Goal: Transaction & Acquisition: Purchase product/service

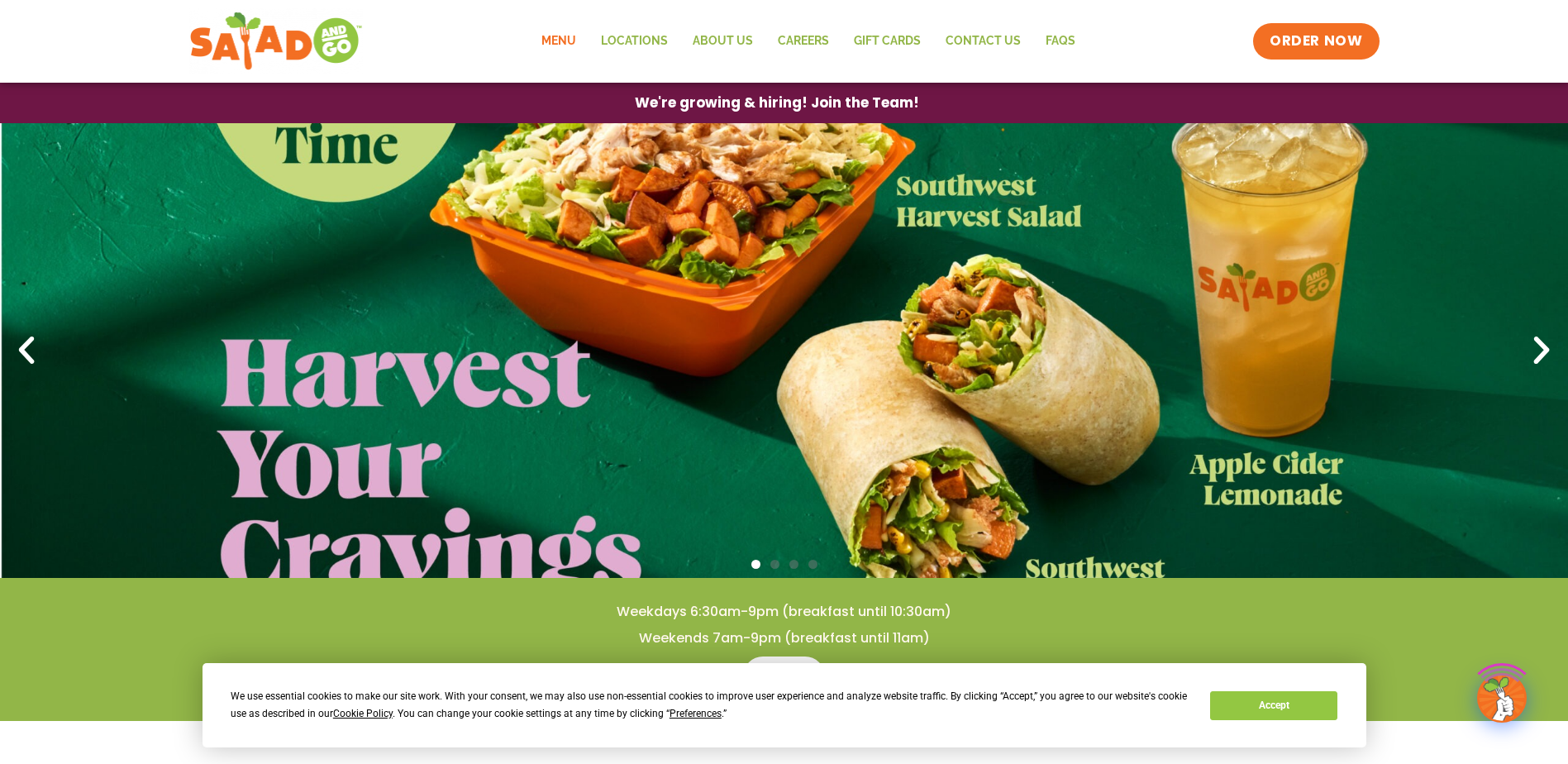
click at [570, 46] on link "Menu" at bounding box center [558, 42] width 59 height 38
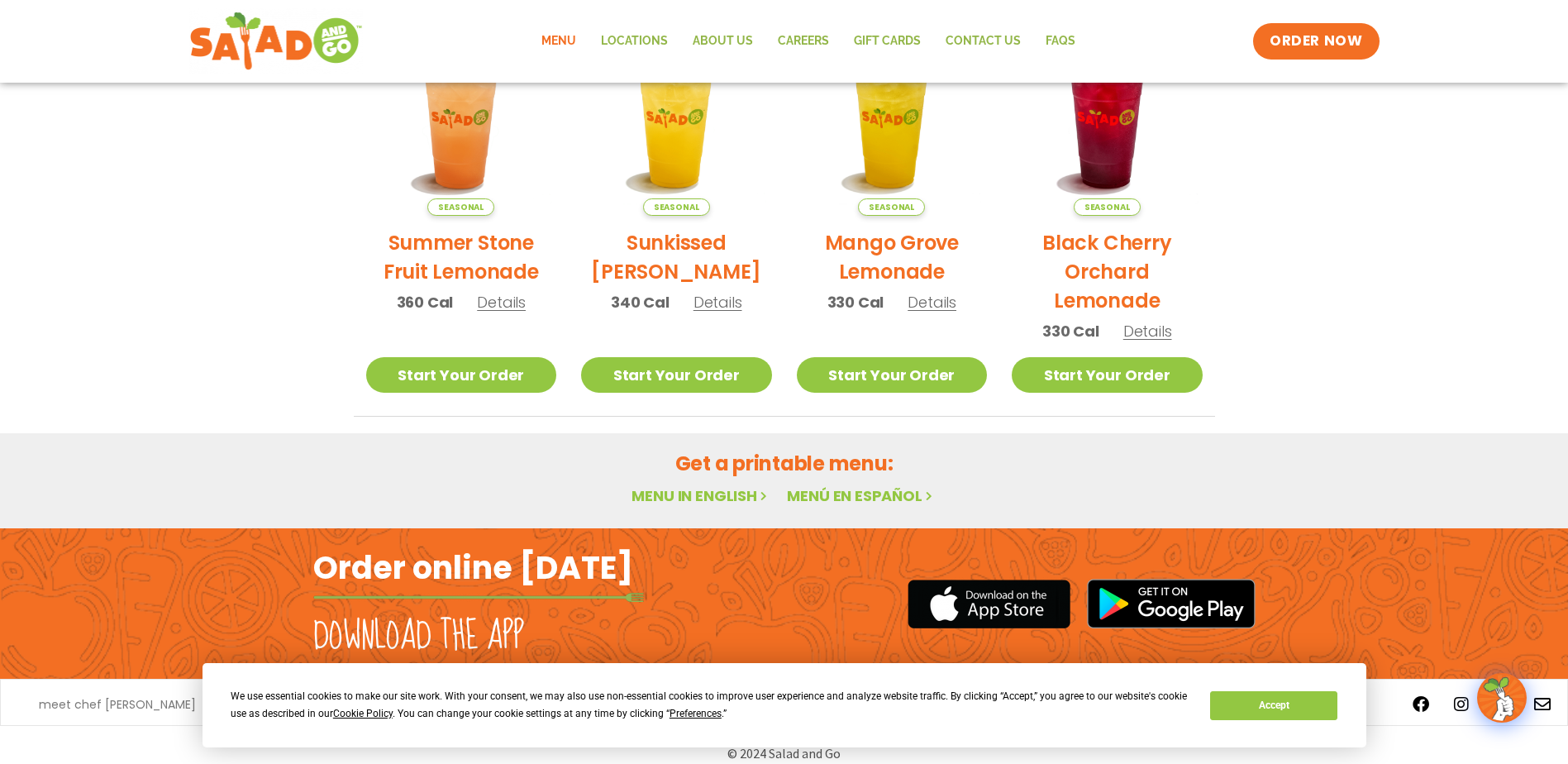
scroll to position [875, 0]
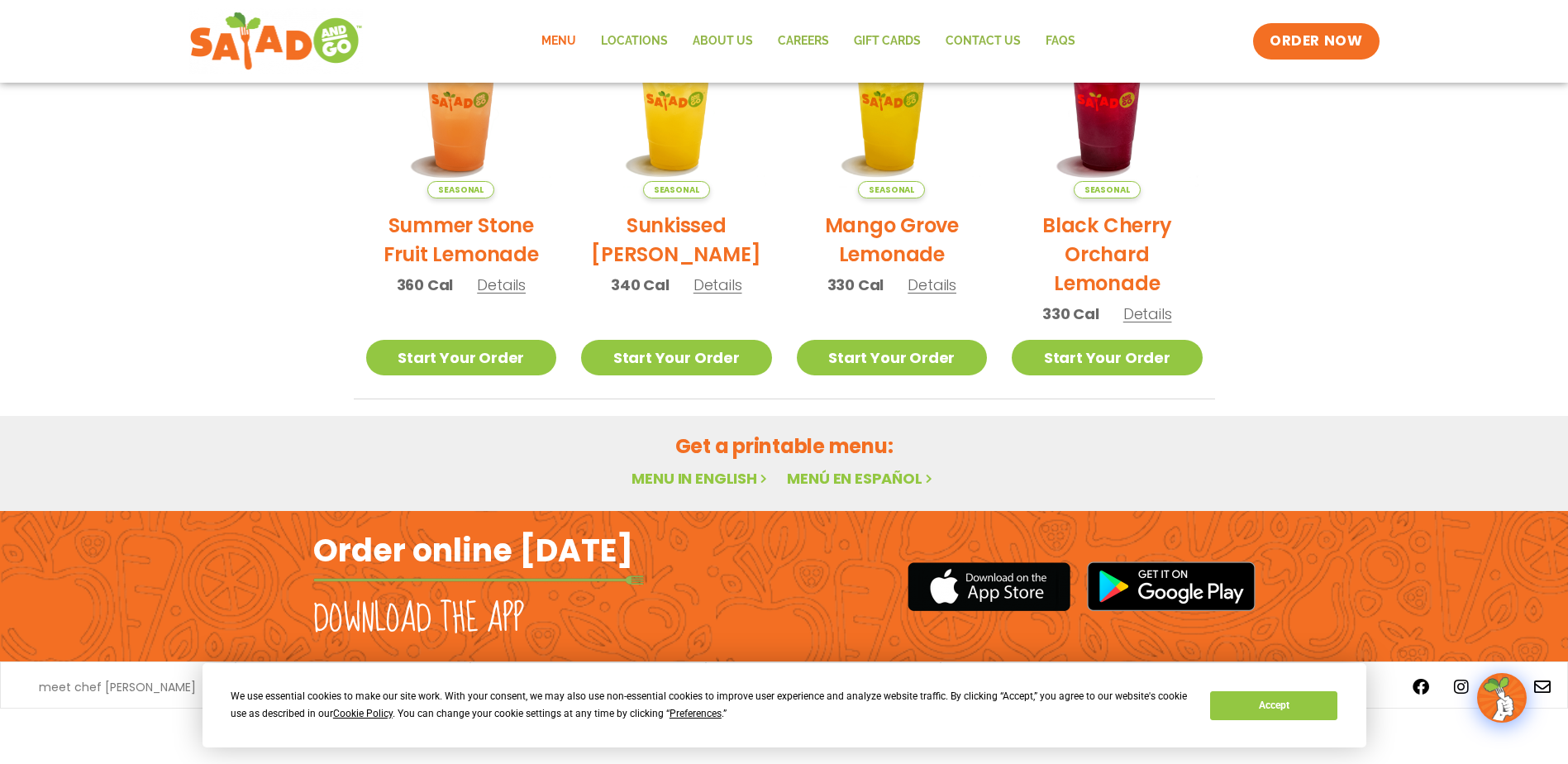
click at [710, 470] on link "Menu in English" at bounding box center [700, 478] width 139 height 21
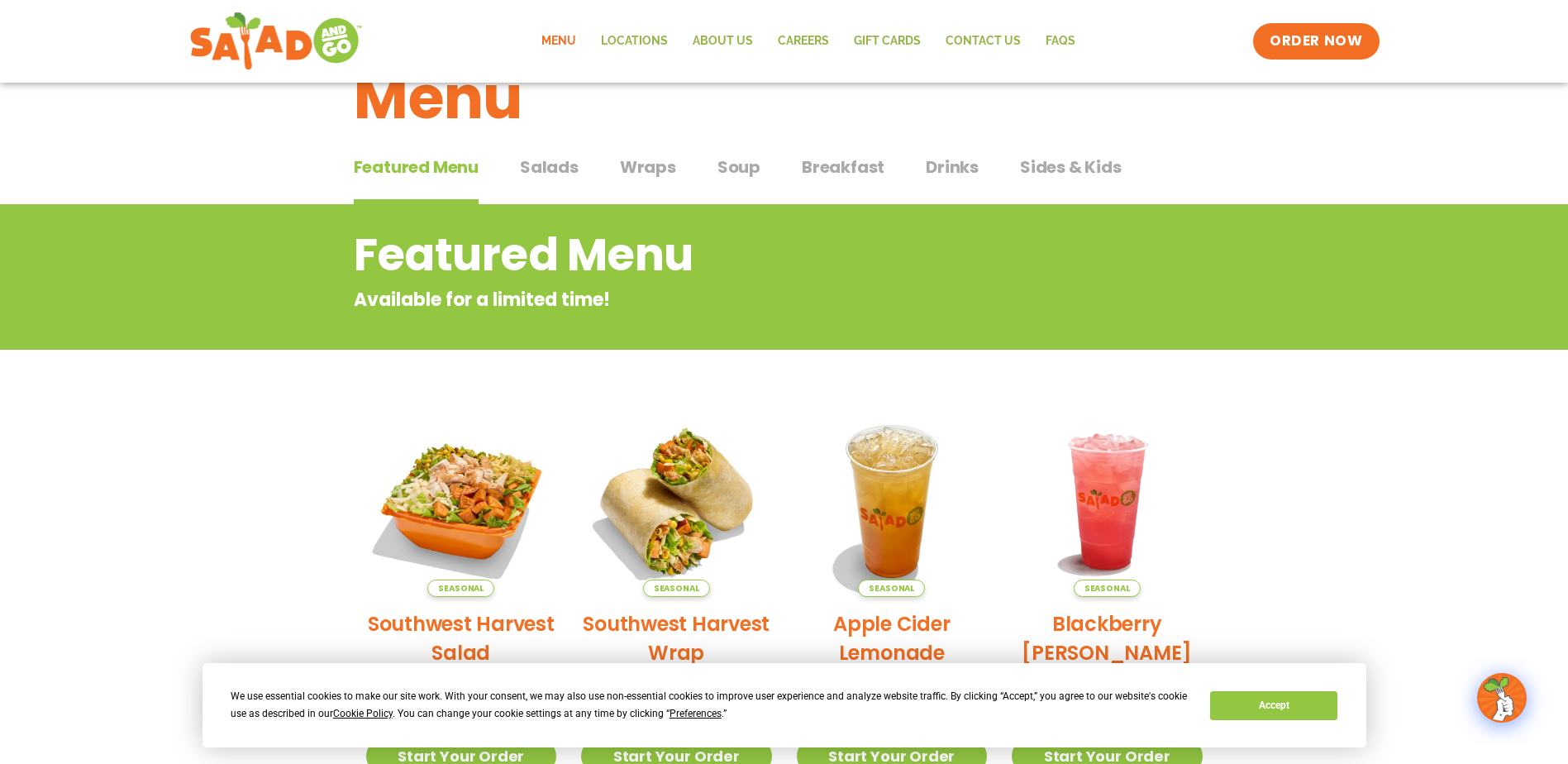
scroll to position [0, 0]
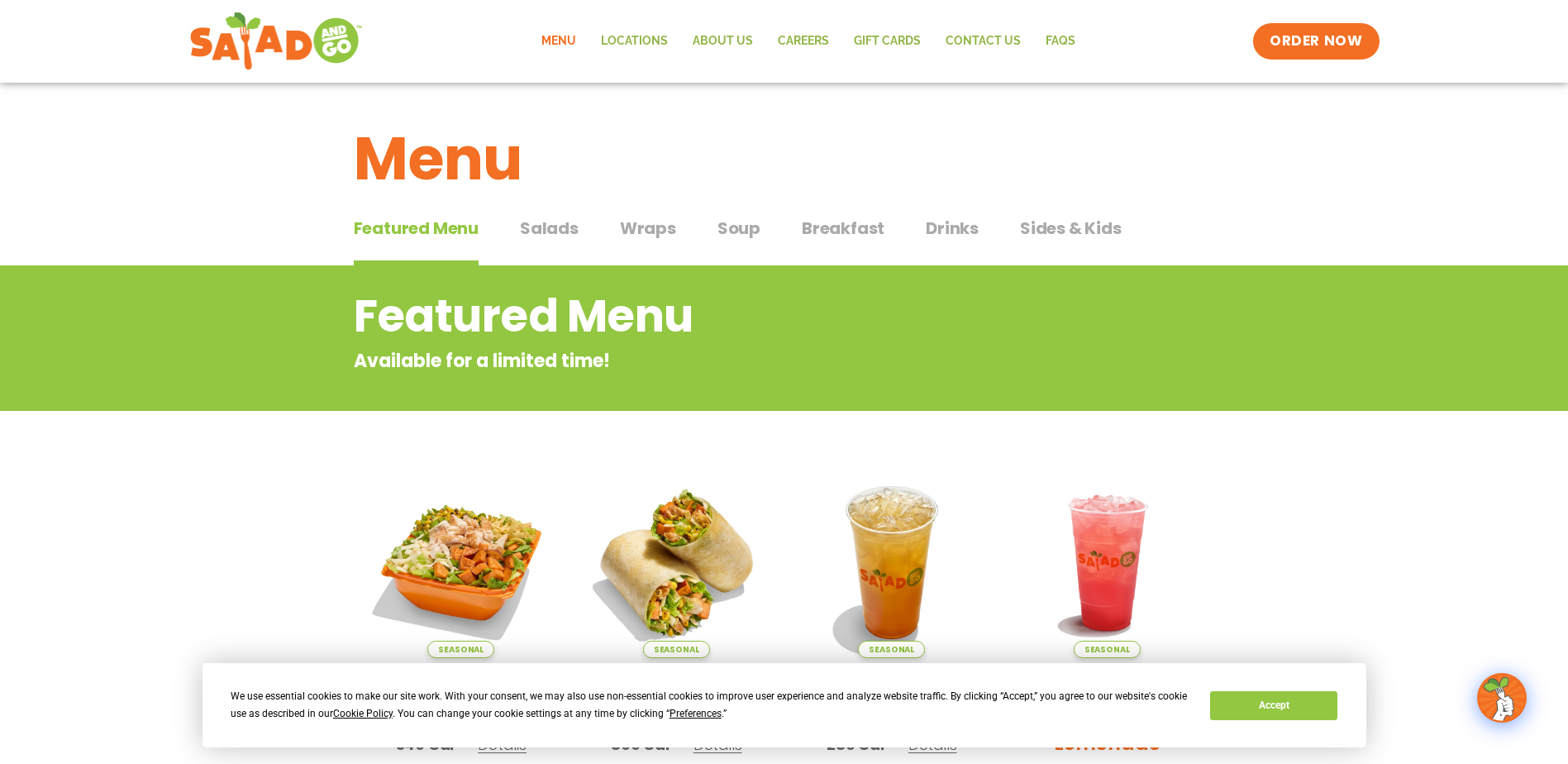
click at [580, 239] on div "Featured Menu Featured Menu Salads Salads Wraps Wraps Soup Soup Breakfast Break…" at bounding box center [784, 238] width 861 height 56
click at [569, 227] on span "Salads" at bounding box center [549, 227] width 59 height 25
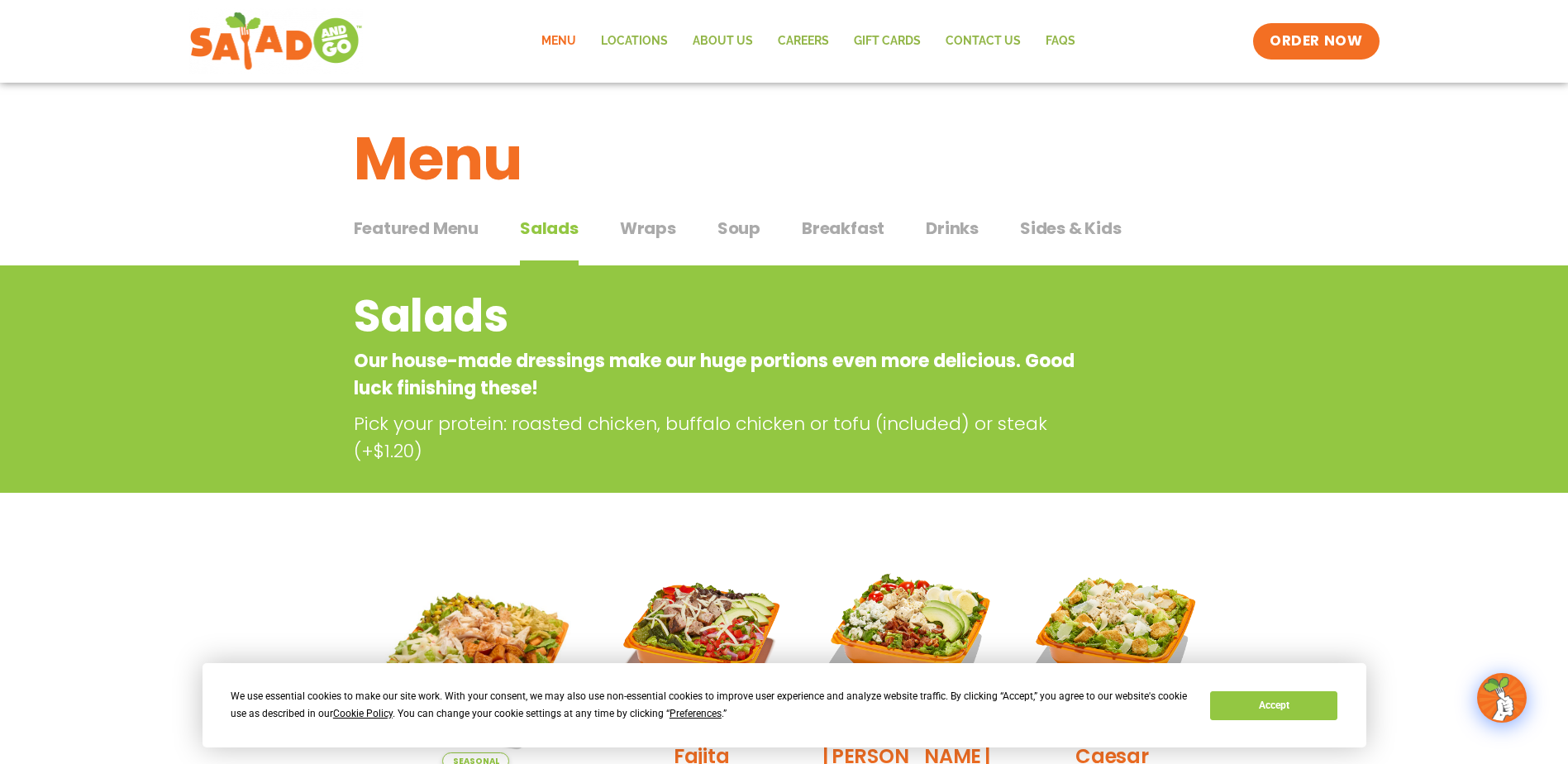
click at [936, 227] on span "Drinks" at bounding box center [952, 227] width 53 height 25
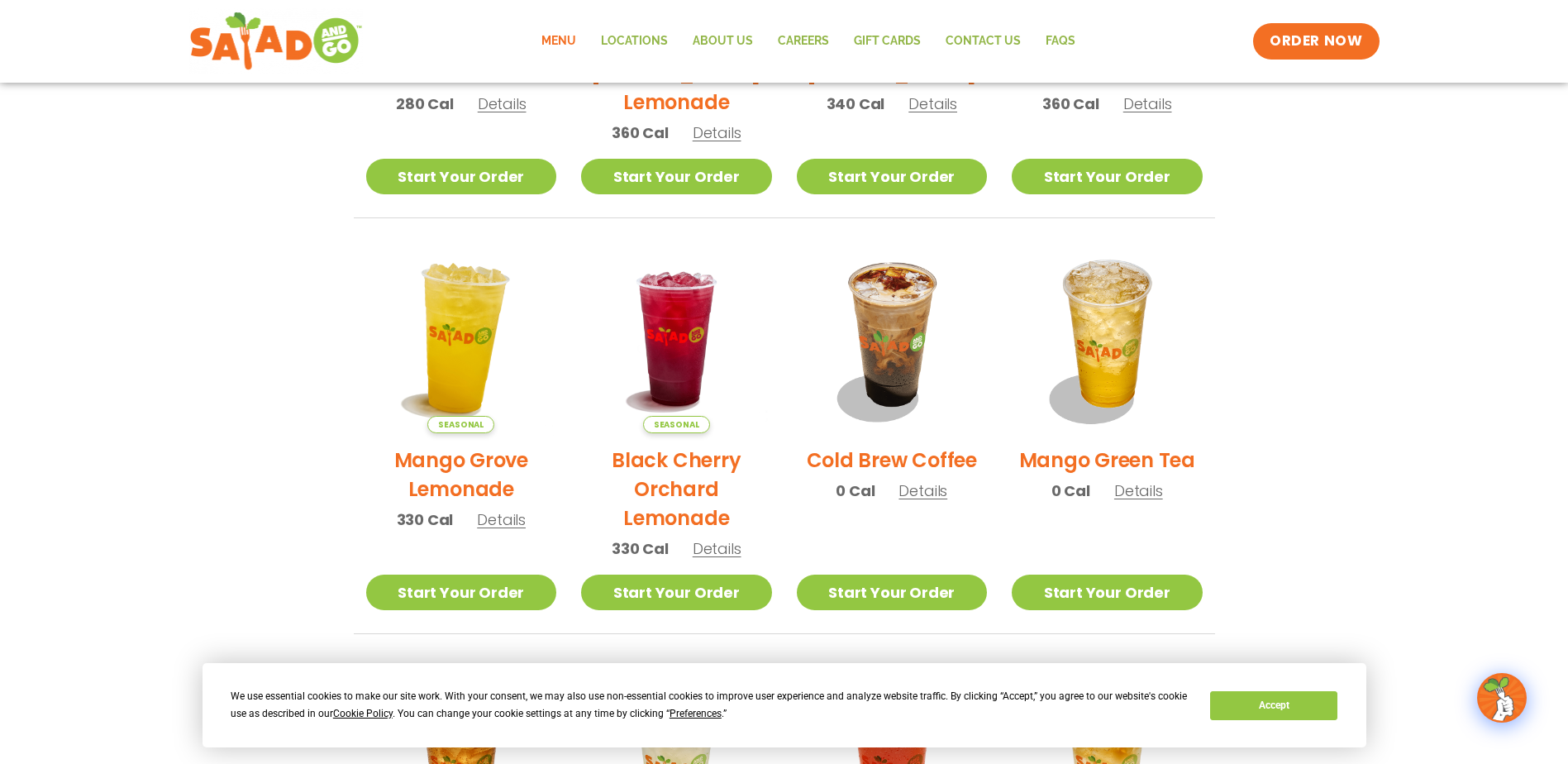
scroll to position [629, 0]
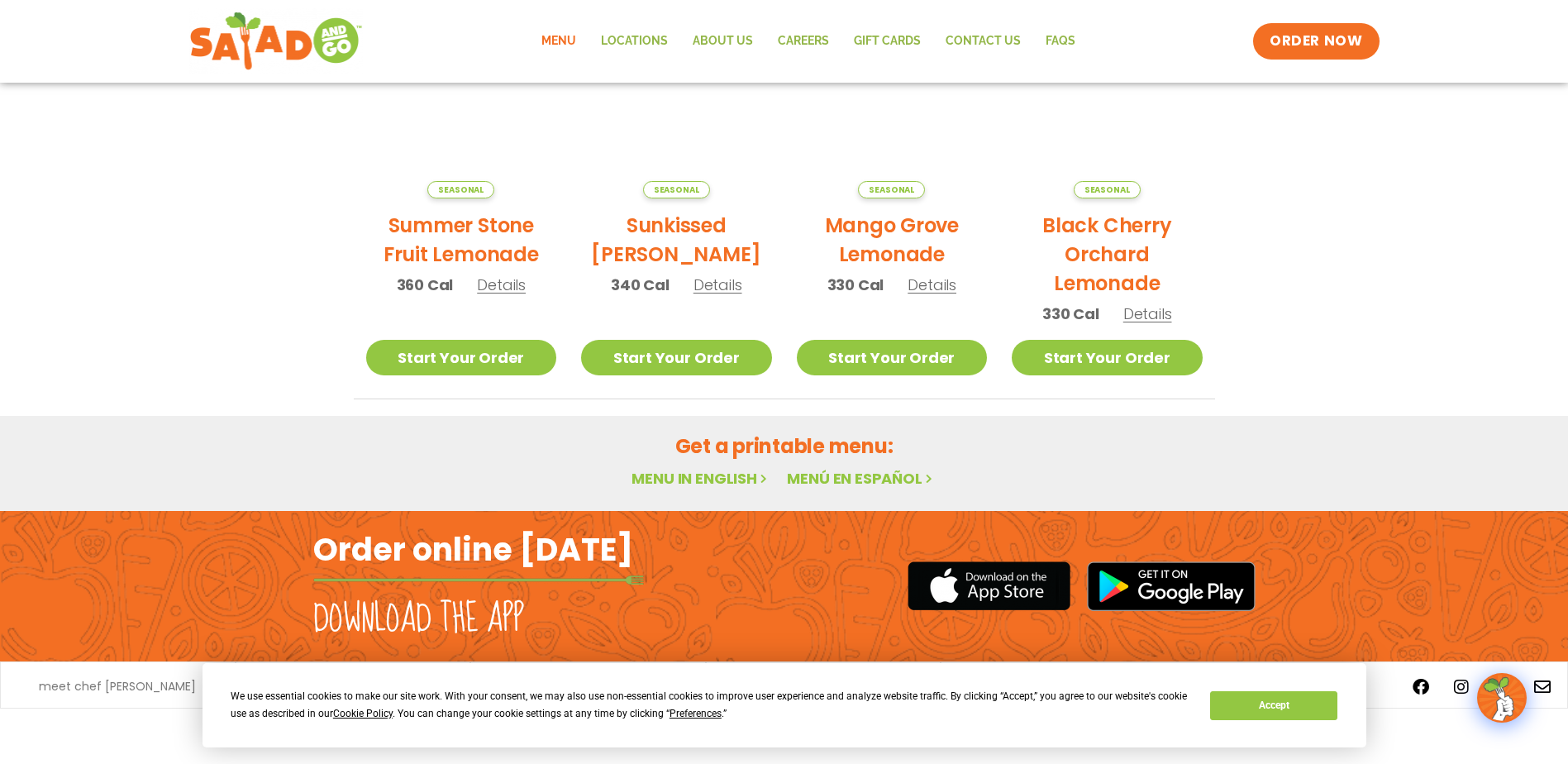
scroll to position [875, 0]
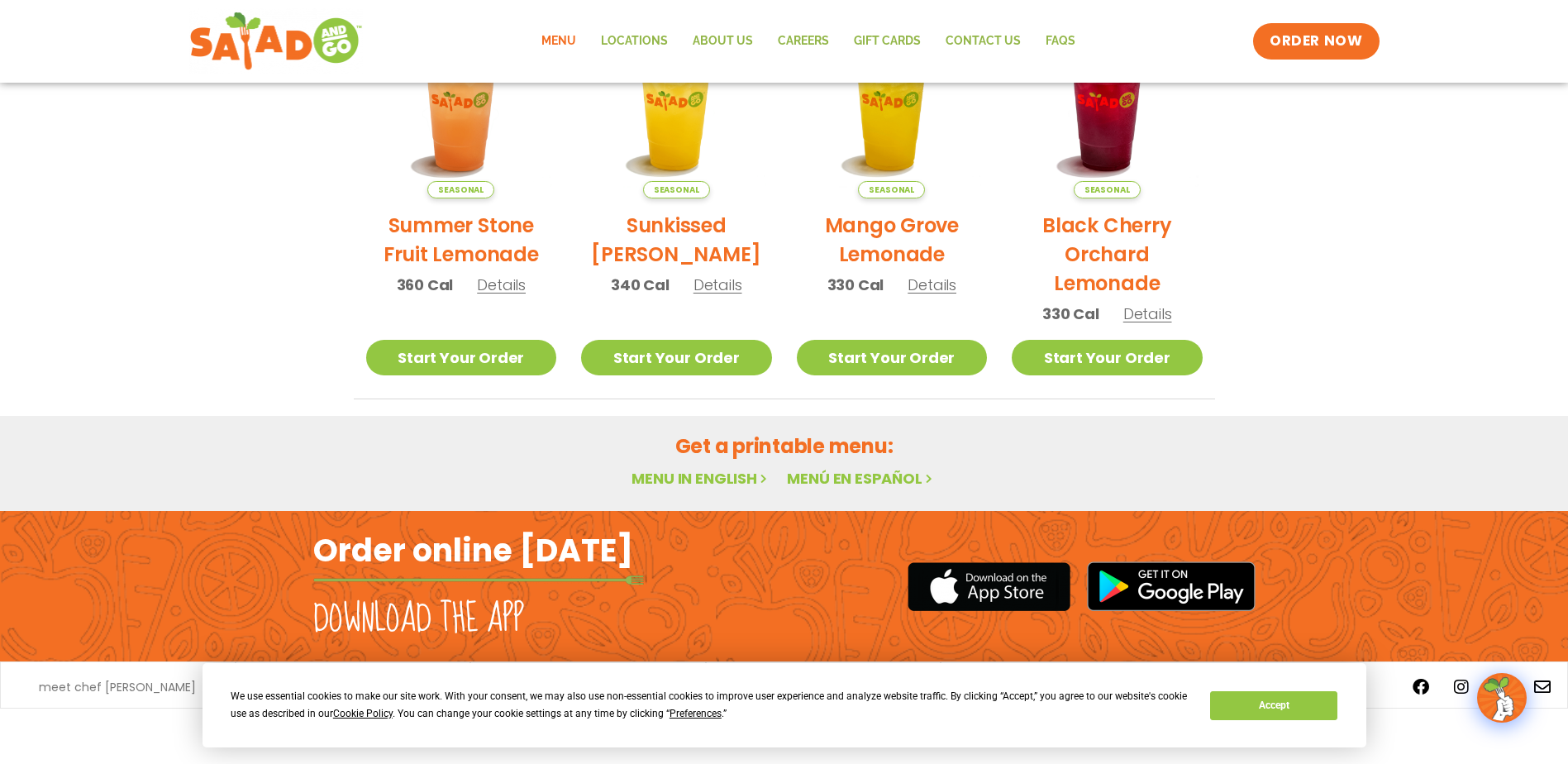
click at [1410, 727] on div "© 2024 Salad and Go" at bounding box center [784, 736] width 1568 height 55
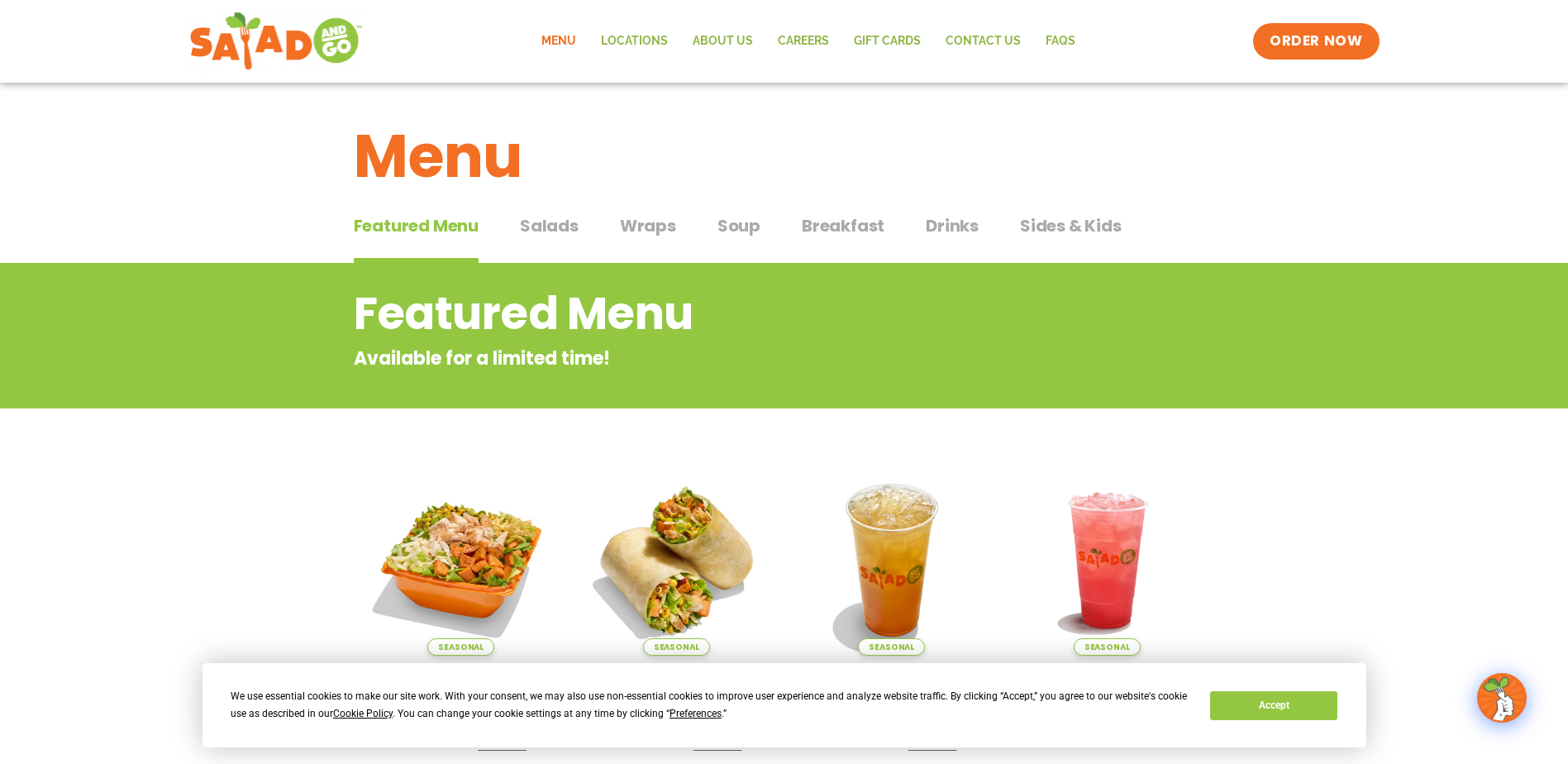
scroll to position [0, 0]
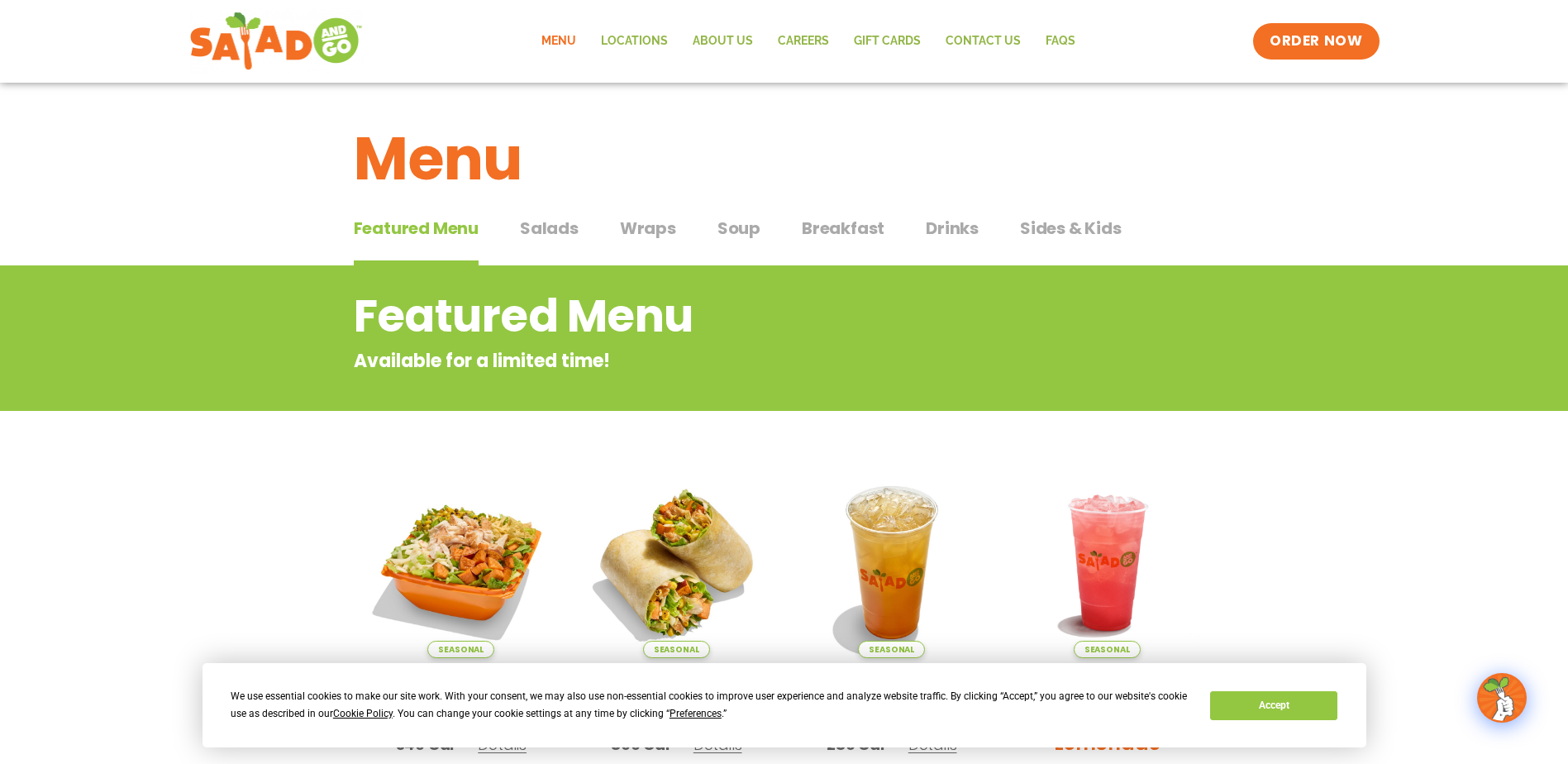
drag, startPoint x: 510, startPoint y: 217, endPoint x: 526, endPoint y: 228, distance: 19.4
click at [511, 218] on div "Featured Menu Featured Menu Salads Salads Wraps Wraps Soup Soup Breakfast Break…" at bounding box center [784, 238] width 861 height 56
click at [526, 228] on span "Salads" at bounding box center [549, 227] width 59 height 25
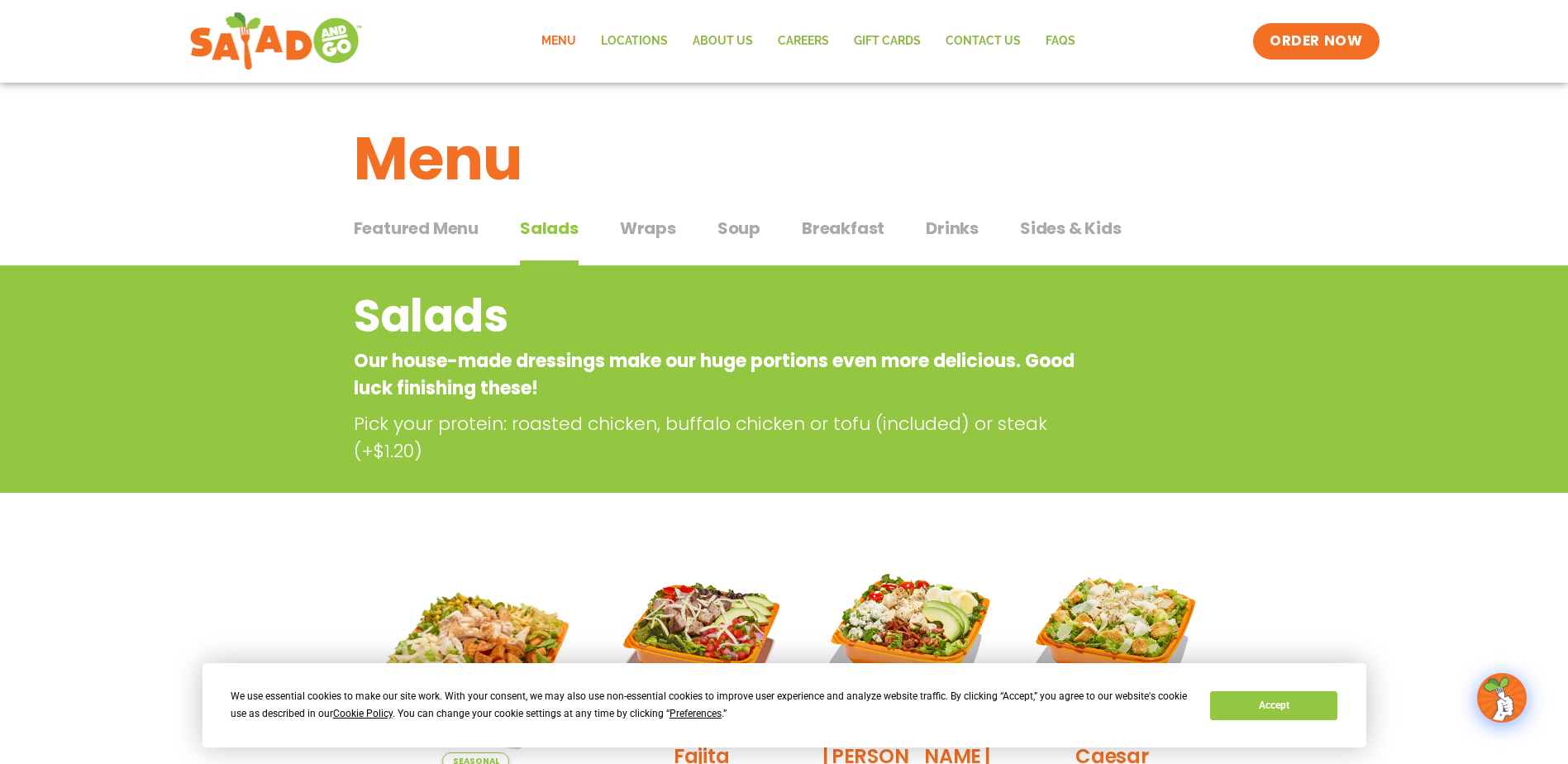
click at [658, 224] on span "Wraps" at bounding box center [648, 227] width 56 height 25
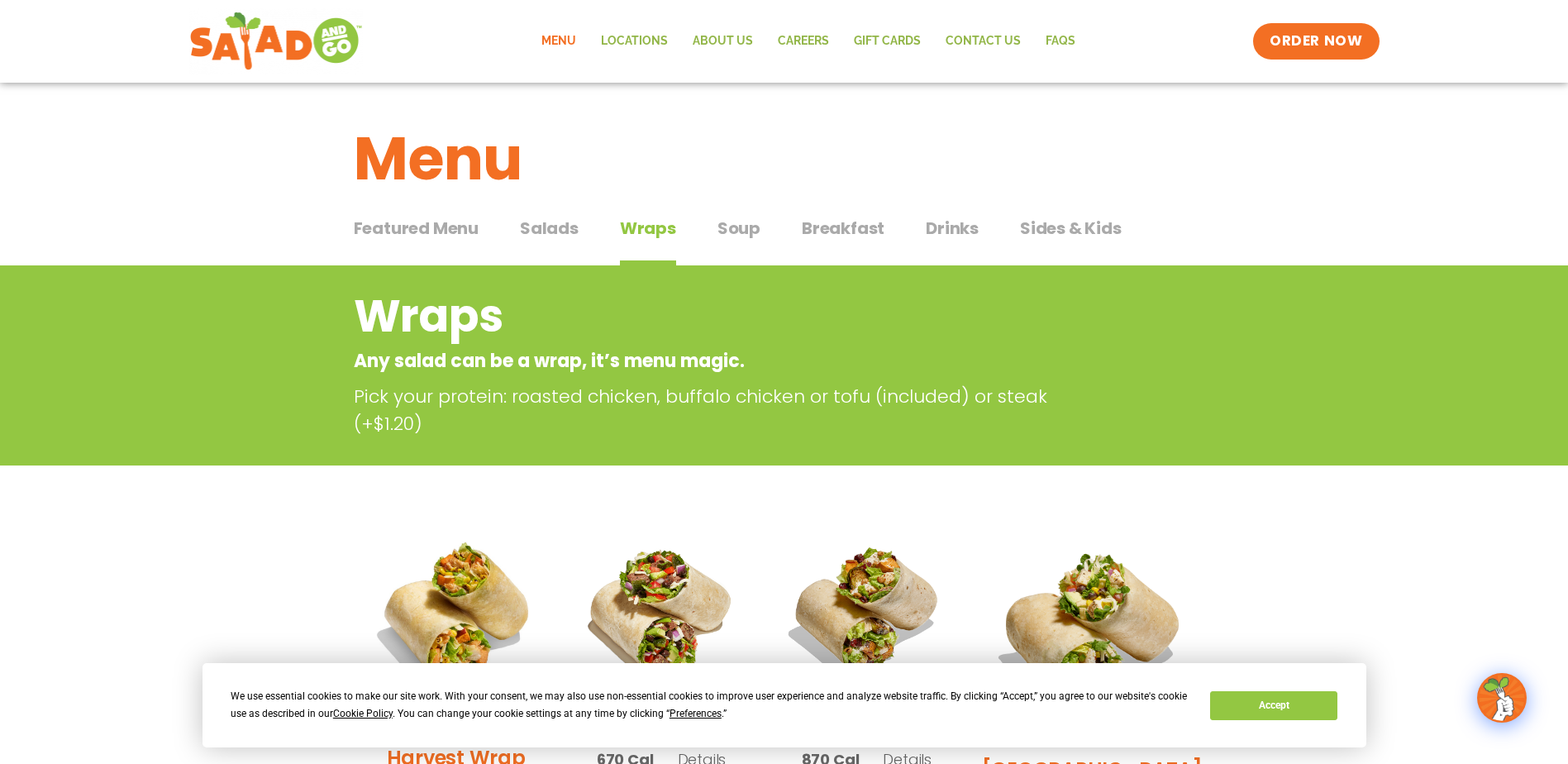
click at [752, 215] on div "Featured Menu Featured Menu Salads Salads Wraps Wraps Soup Soup Breakfast Break…" at bounding box center [784, 238] width 861 height 56
click at [746, 225] on span "Soup" at bounding box center [739, 227] width 43 height 25
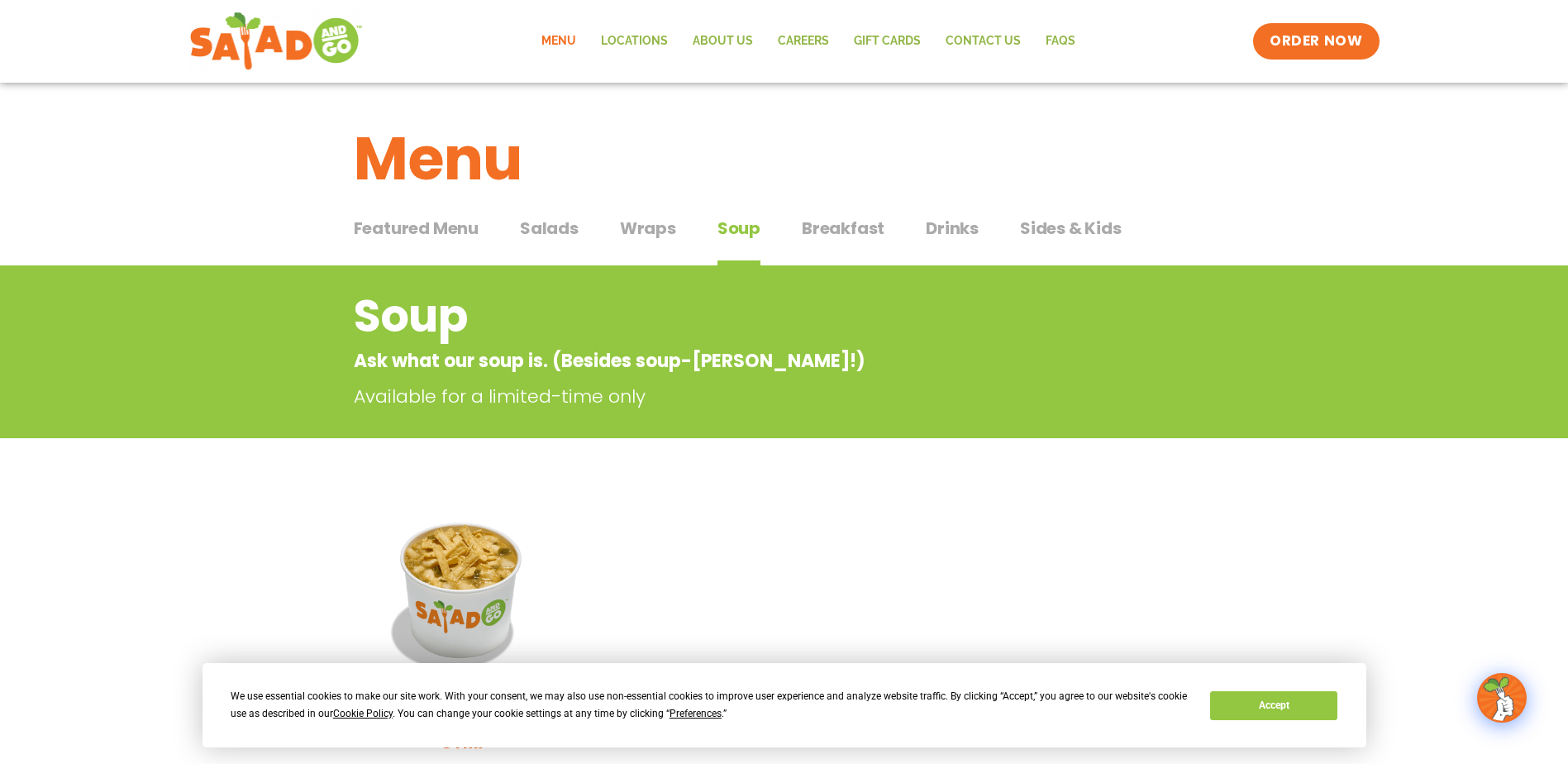
click at [815, 226] on span "Breakfast" at bounding box center [842, 227] width 83 height 25
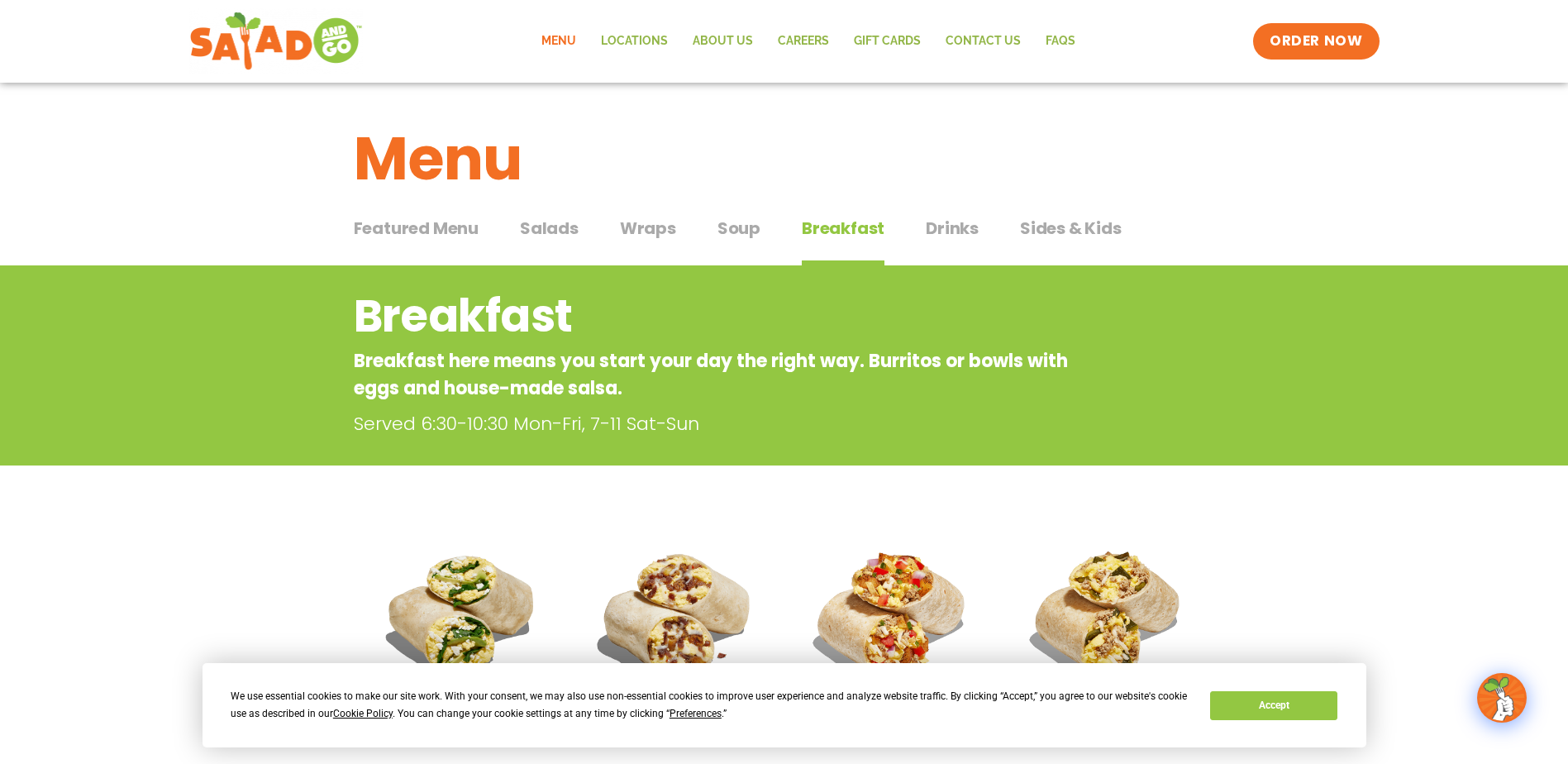
click at [531, 223] on span "Salads" at bounding box center [549, 227] width 59 height 25
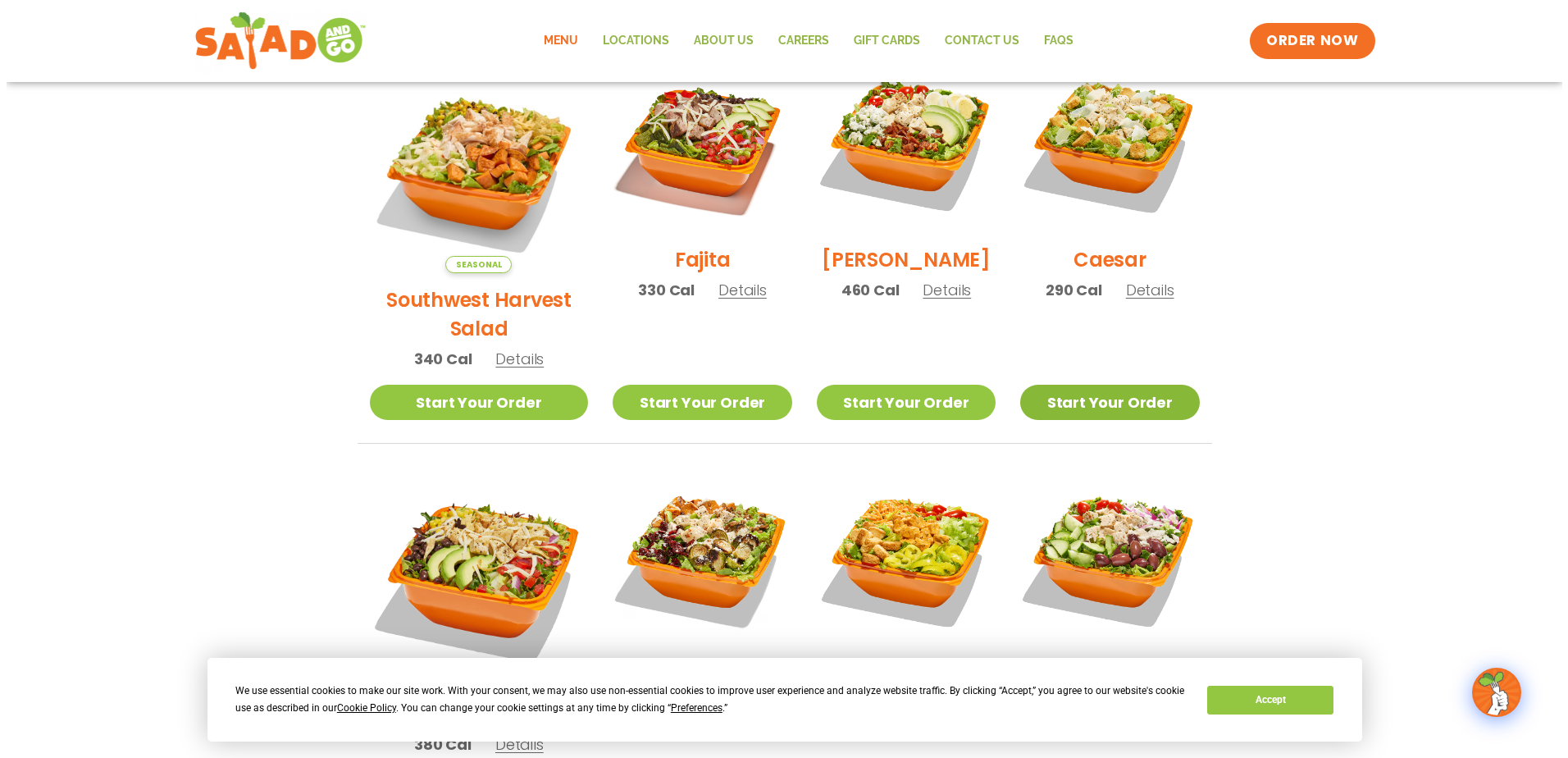
scroll to position [492, 0]
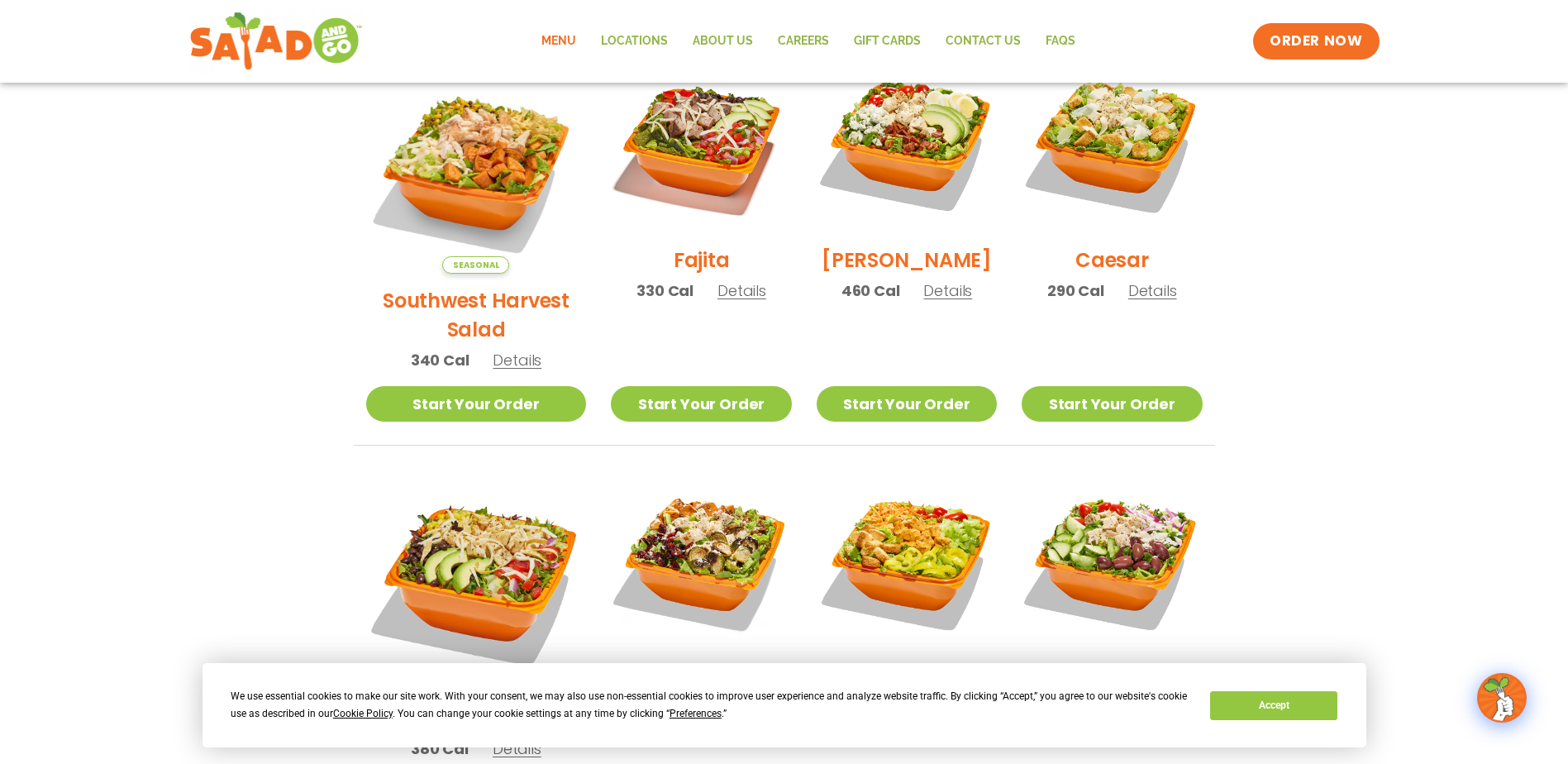
click at [1147, 301] on span "Details" at bounding box center [1153, 290] width 49 height 21
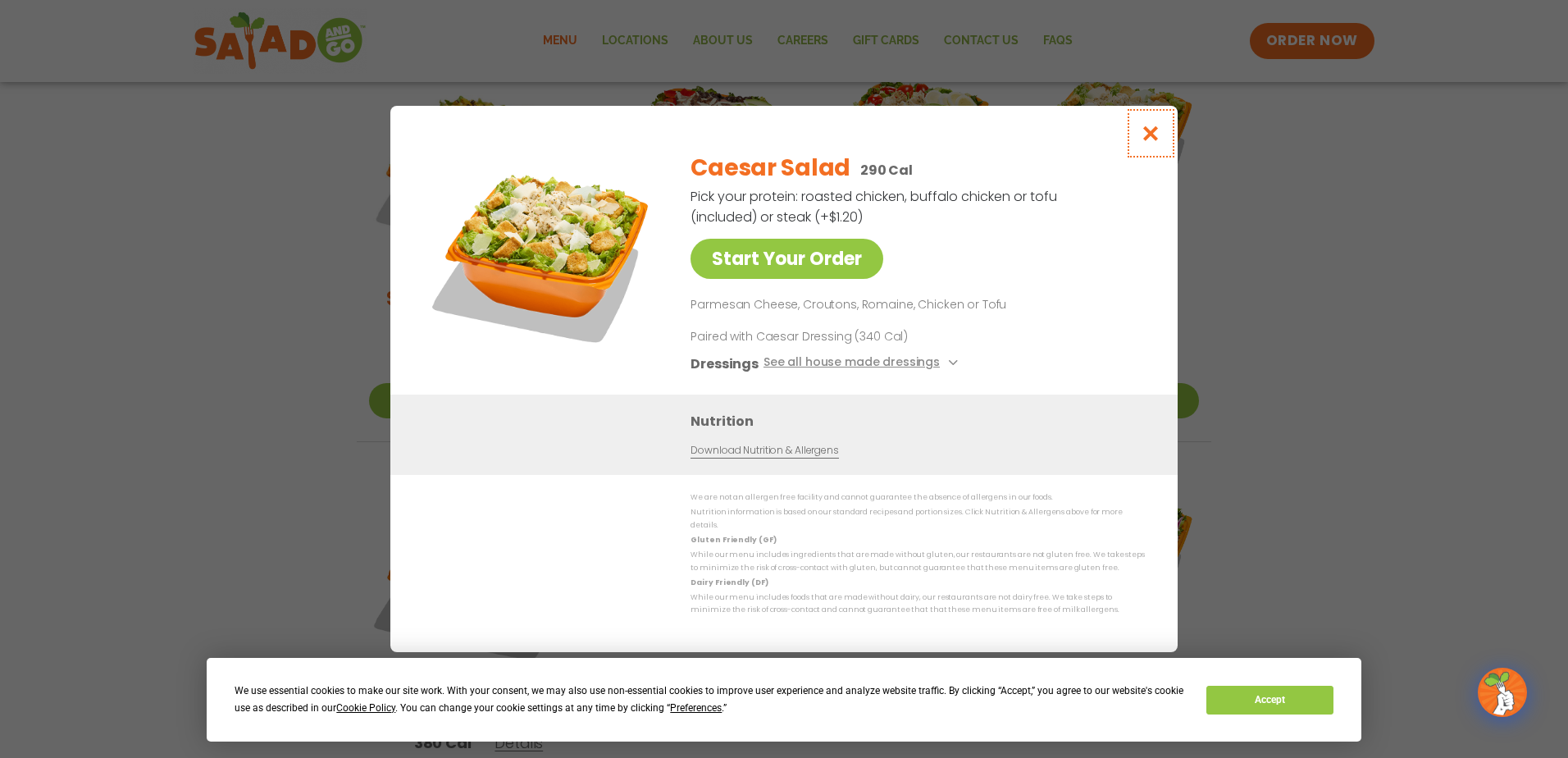
drag, startPoint x: 1142, startPoint y: 141, endPoint x: 1105, endPoint y: 151, distance: 38.3
click at [1142, 142] on icon "Close modal" at bounding box center [1151, 132] width 21 height 17
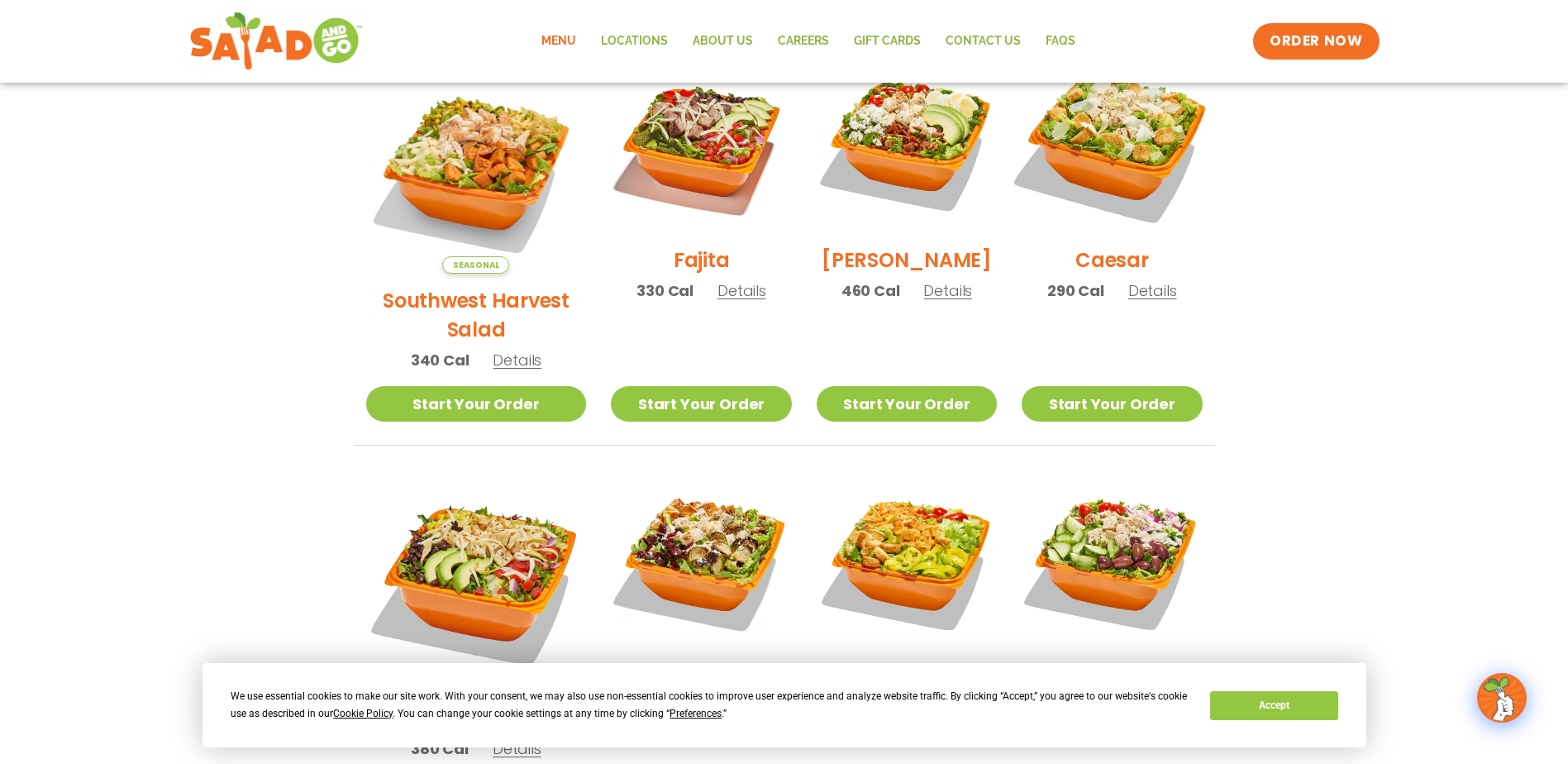
click at [1075, 178] on img at bounding box center [1111, 143] width 212 height 212
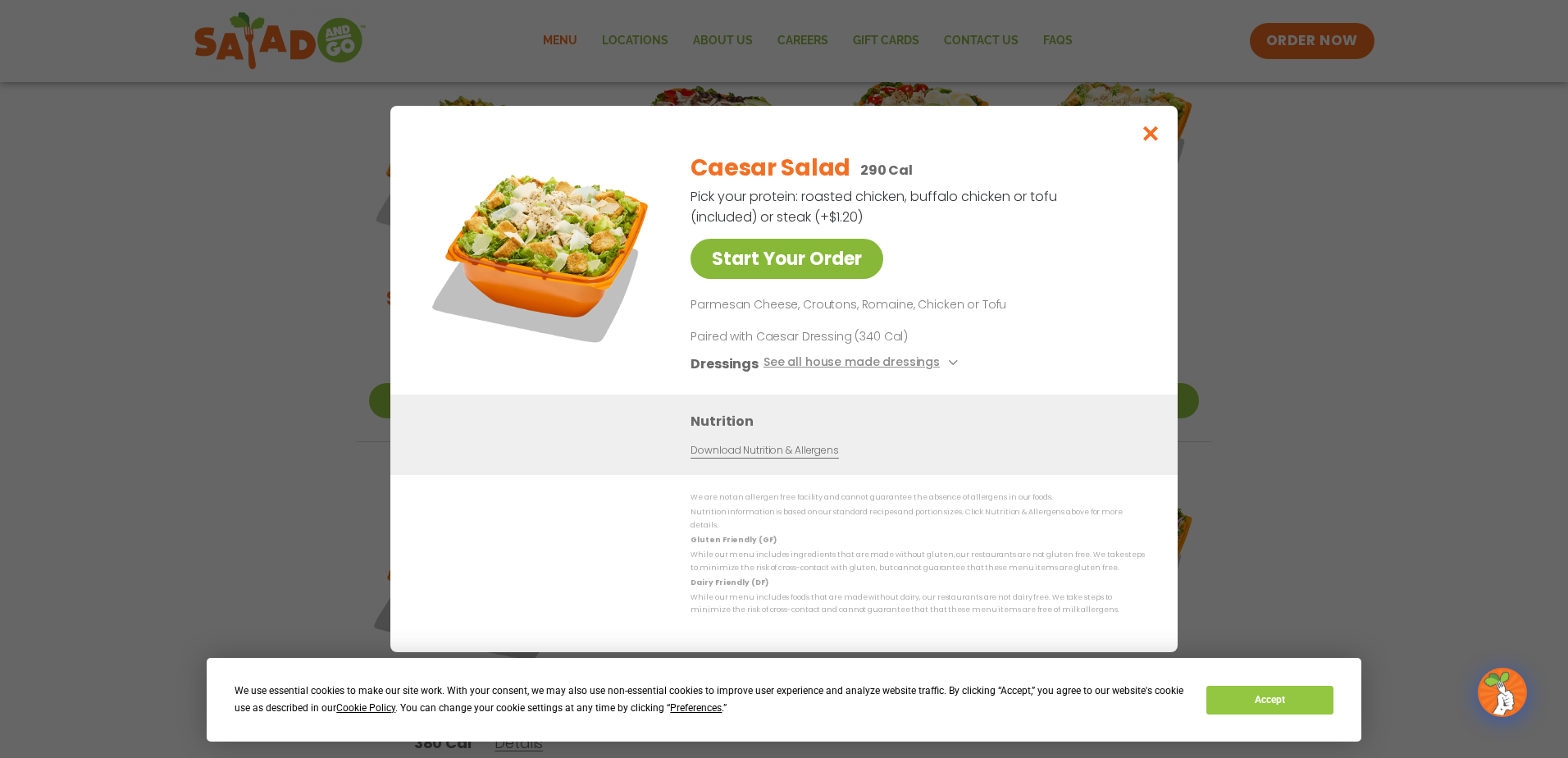
click at [796, 273] on link "Start Your Order" at bounding box center [787, 259] width 193 height 41
